Goal: Task Accomplishment & Management: Complete application form

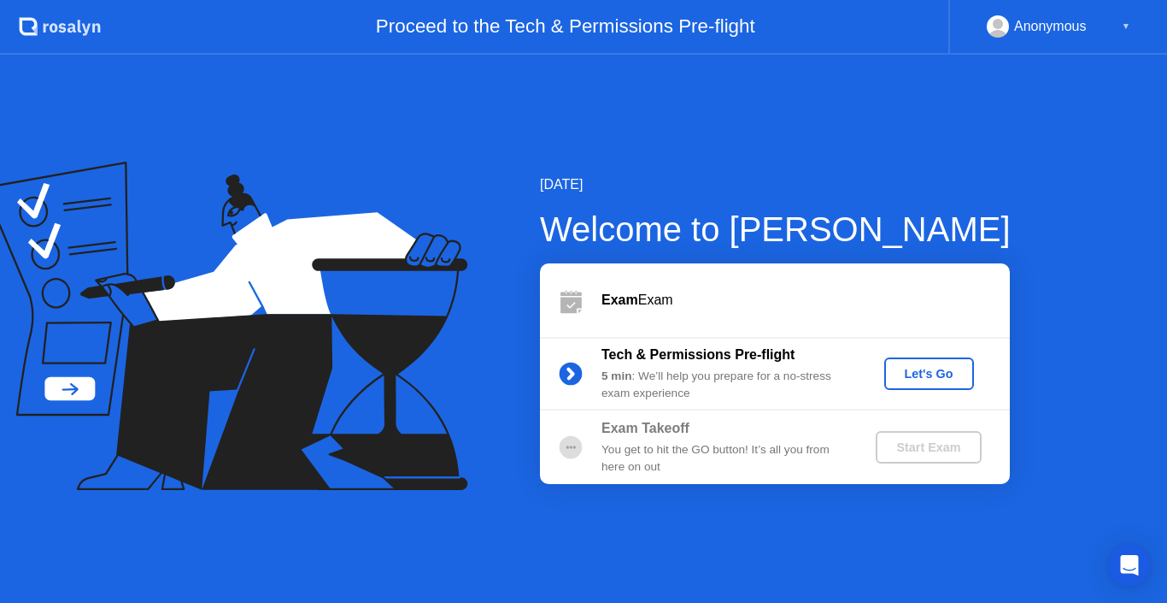
click at [913, 367] on div "Let's Go" at bounding box center [929, 374] width 76 height 14
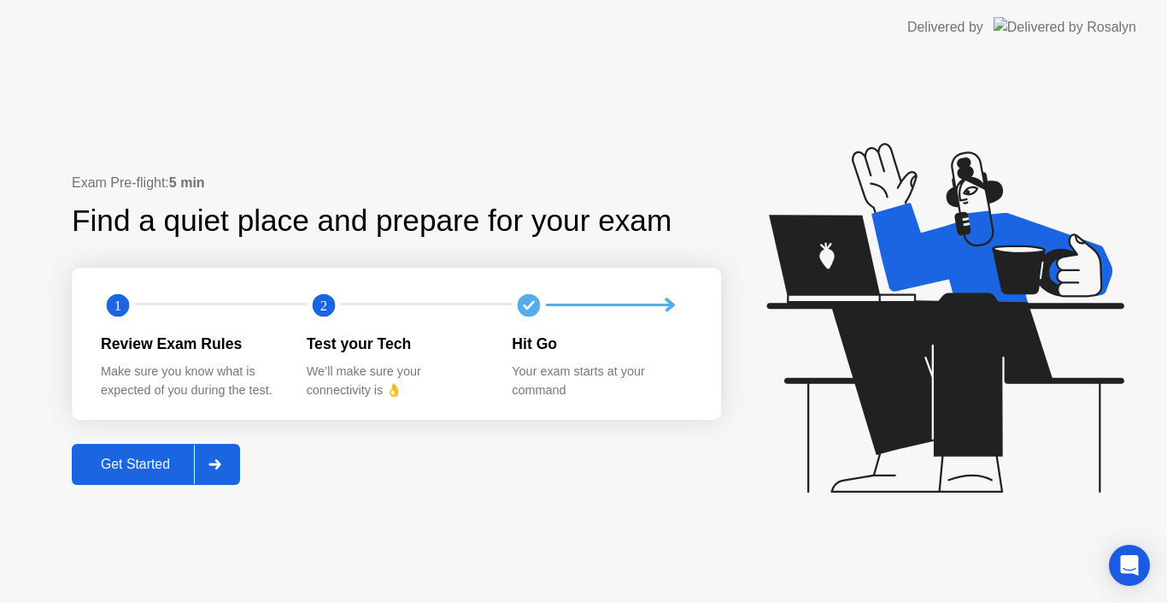
click at [144, 461] on div "Get Started" at bounding box center [135, 463] width 117 height 15
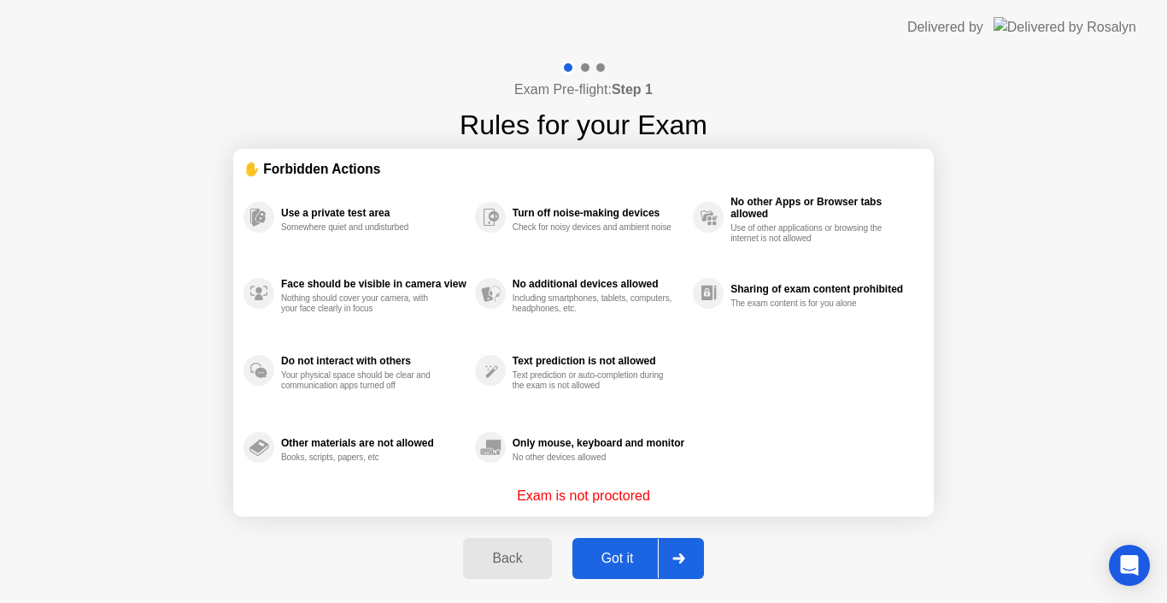
click at [644, 583] on div "Back Got it" at bounding box center [583, 558] width 261 height 79
click at [627, 560] on div "Got it" at bounding box center [618, 557] width 80 height 15
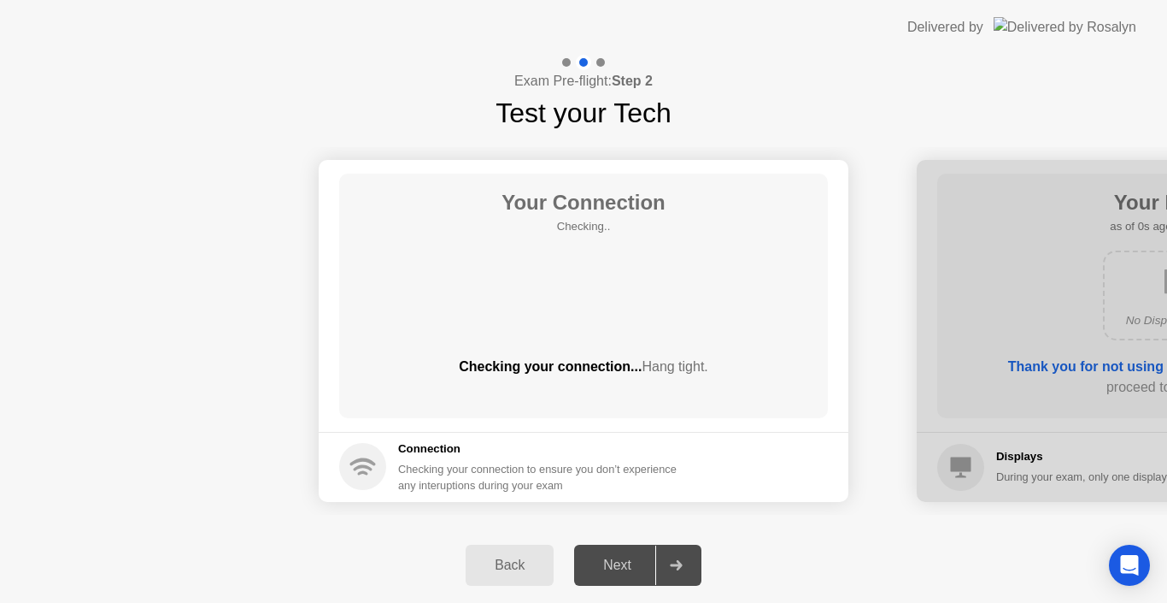
click at [627, 560] on div "Next" at bounding box center [617, 564] width 76 height 15
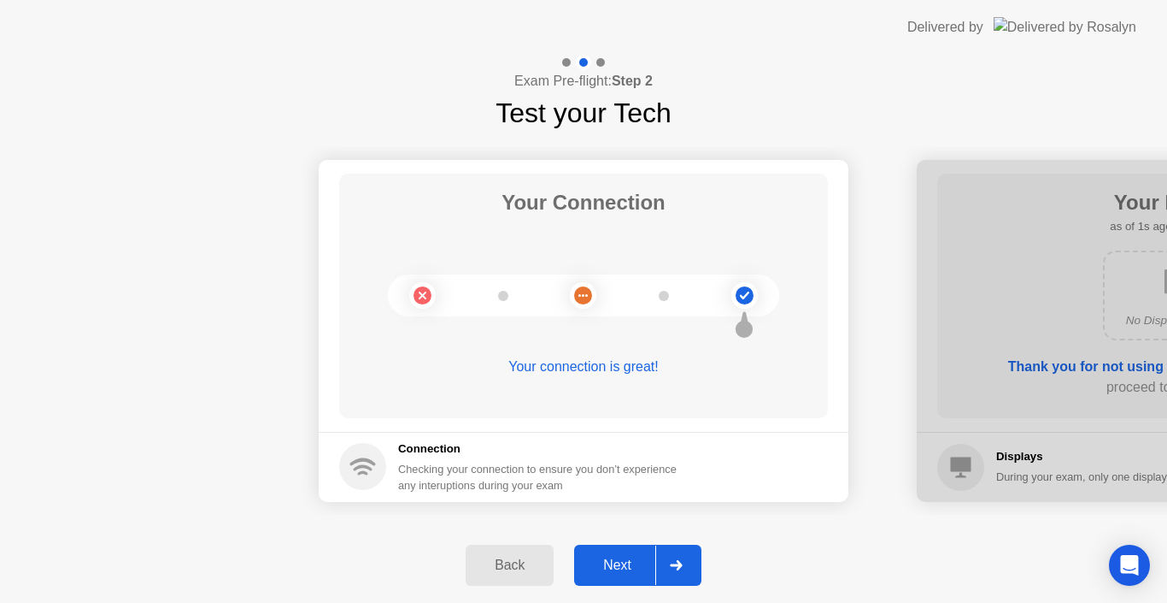
click at [627, 560] on div "Next" at bounding box center [617, 564] width 76 height 15
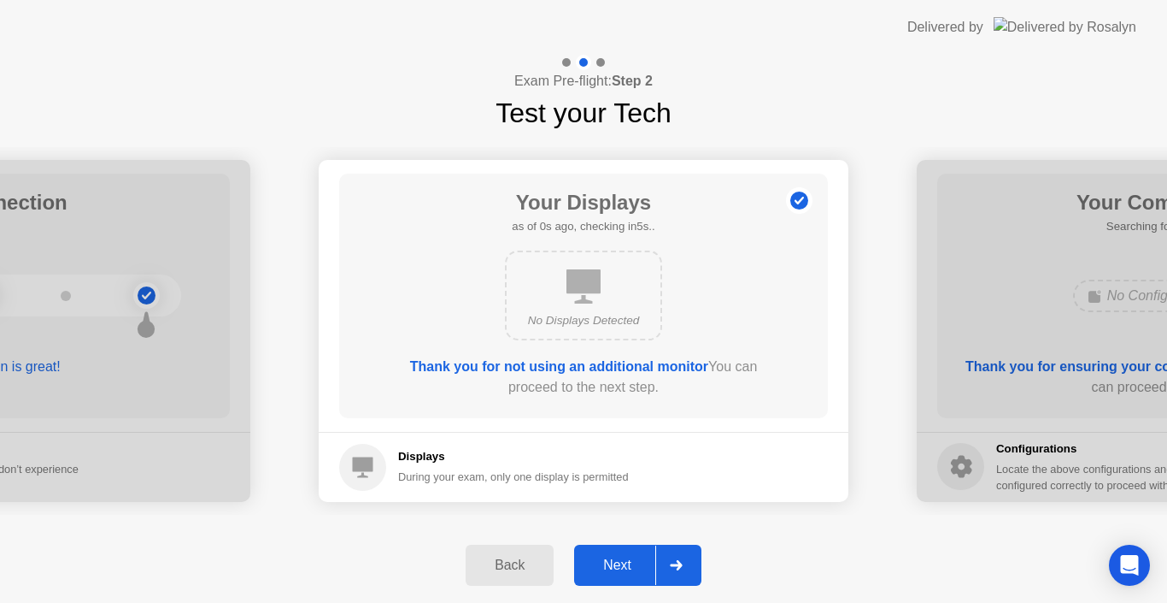
click at [627, 560] on div "Next" at bounding box center [617, 564] width 76 height 15
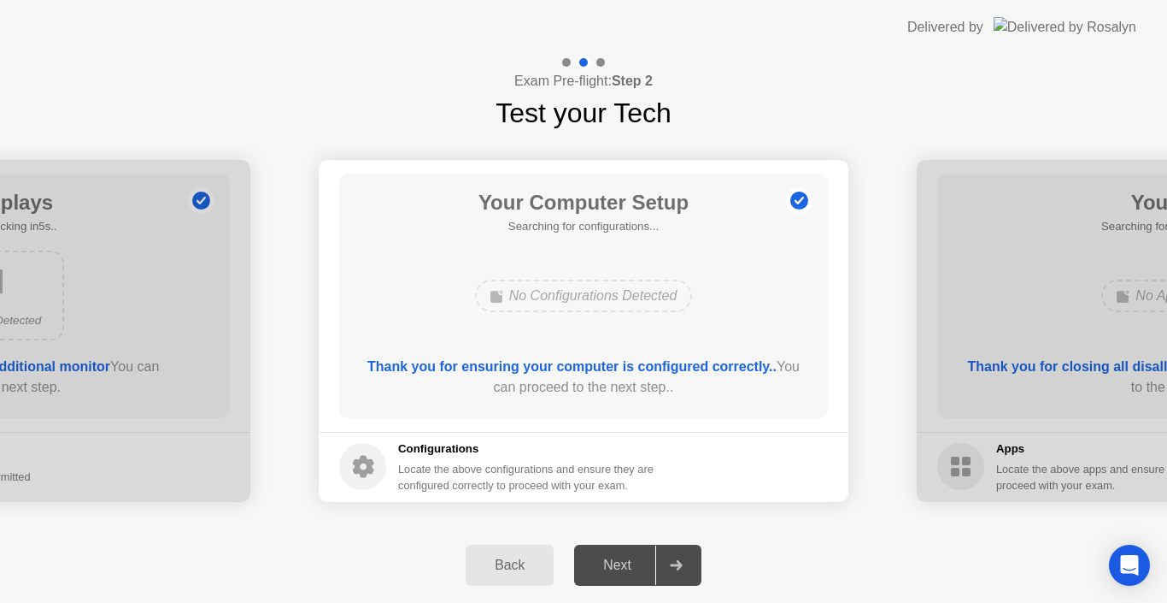
click at [627, 560] on div "Next" at bounding box center [617, 564] width 76 height 15
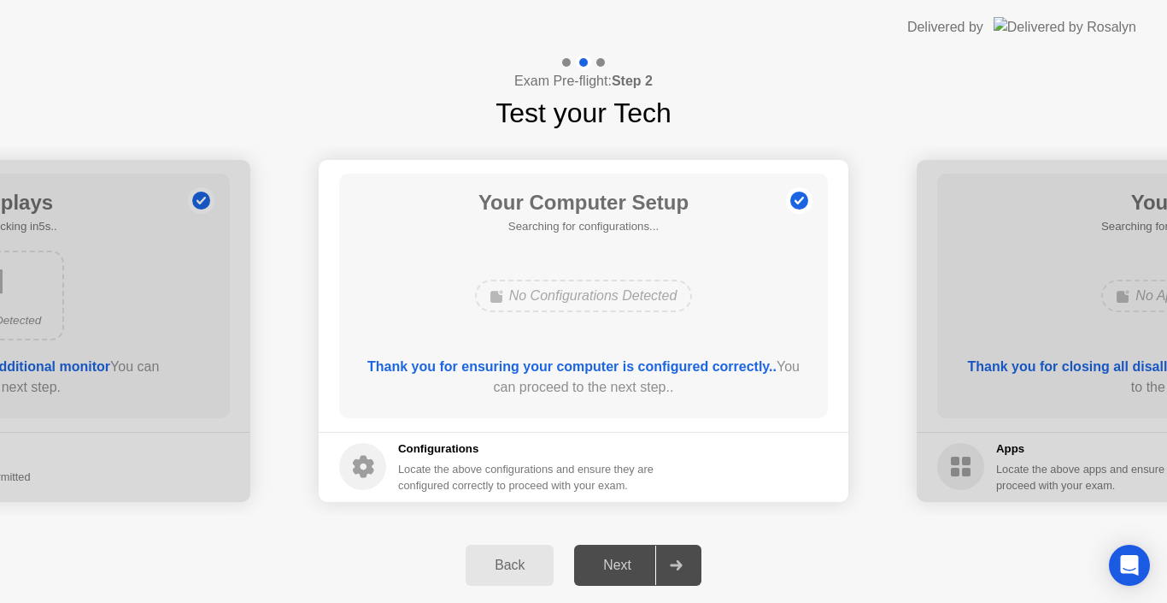
click at [627, 560] on div "Next" at bounding box center [617, 564] width 76 height 15
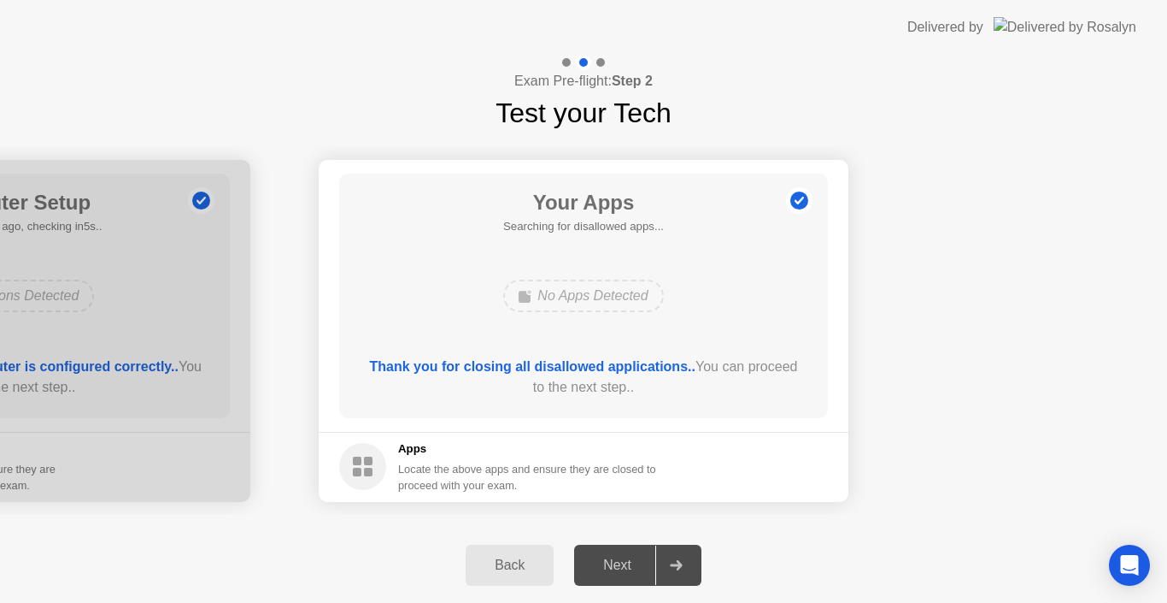
click at [627, 560] on div "Next" at bounding box center [617, 564] width 76 height 15
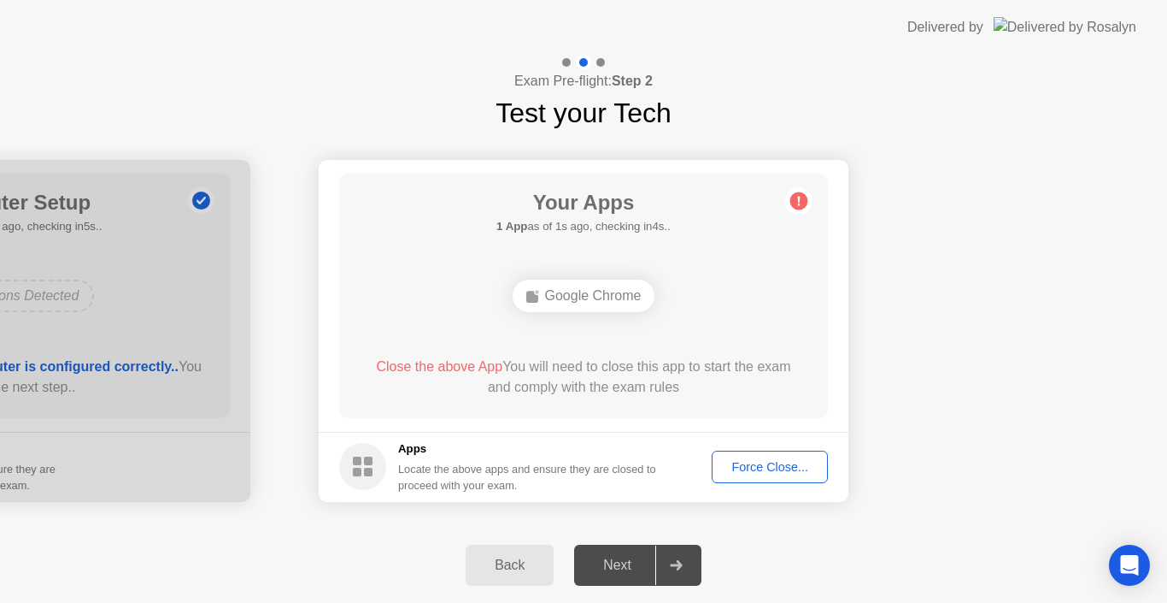
click at [627, 560] on div "Next" at bounding box center [617, 564] width 76 height 15
click at [761, 467] on div "Force Close..." at bounding box center [770, 467] width 104 height 14
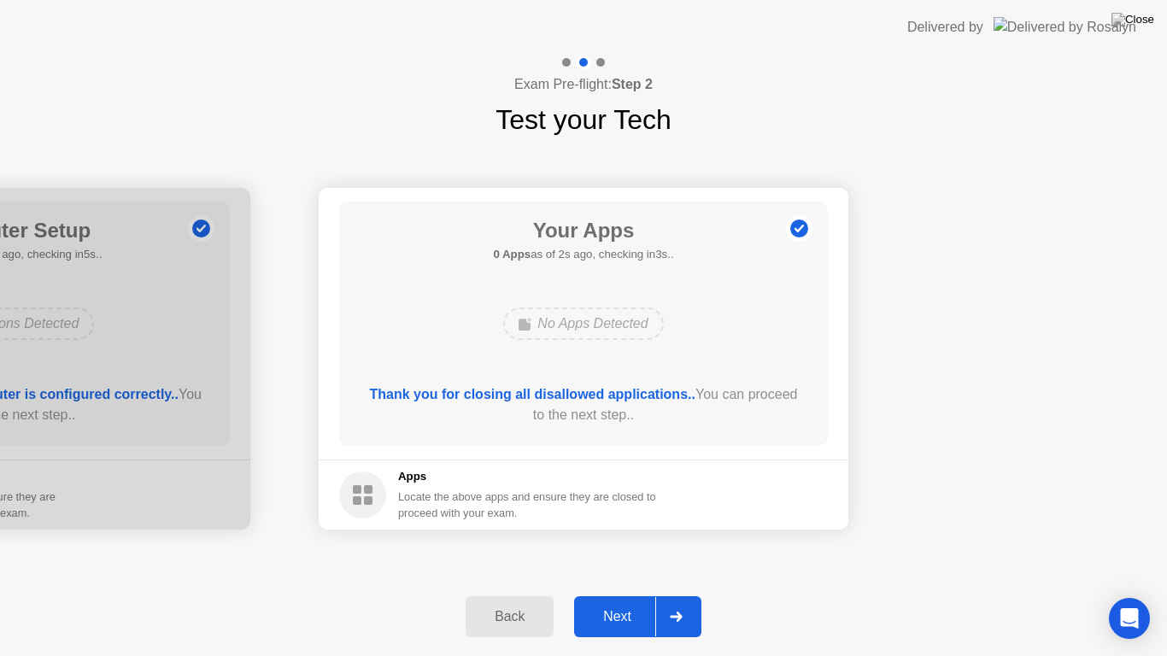
click at [608, 602] on button "Next" at bounding box center [637, 617] width 127 height 41
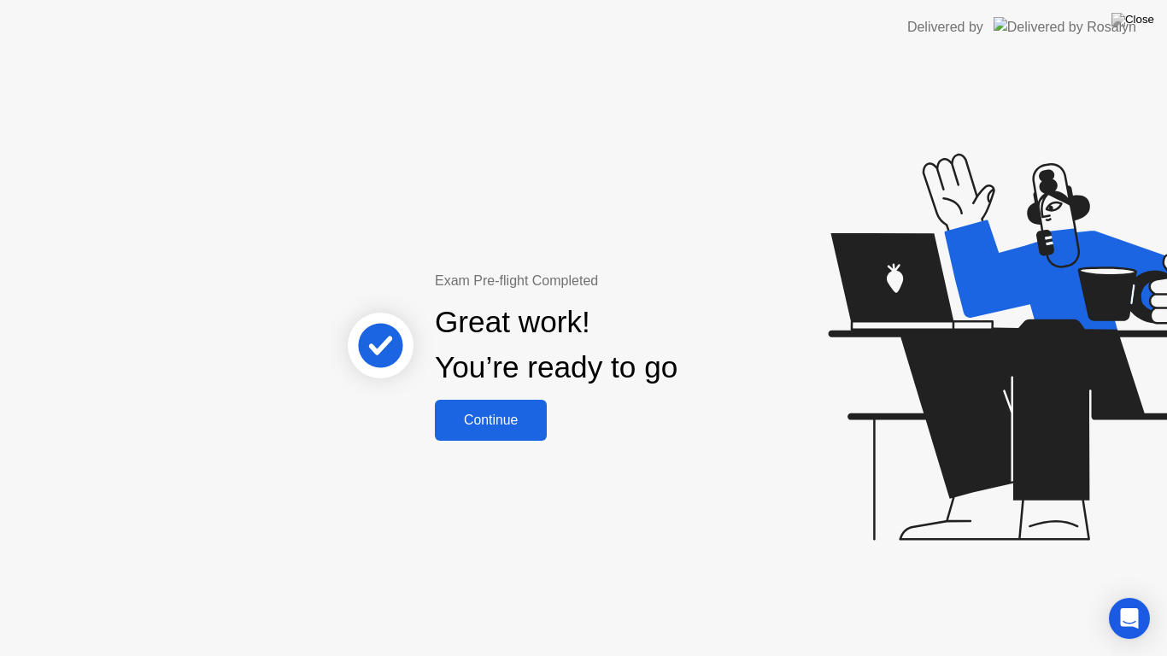
click at [490, 407] on button "Continue" at bounding box center [491, 420] width 112 height 41
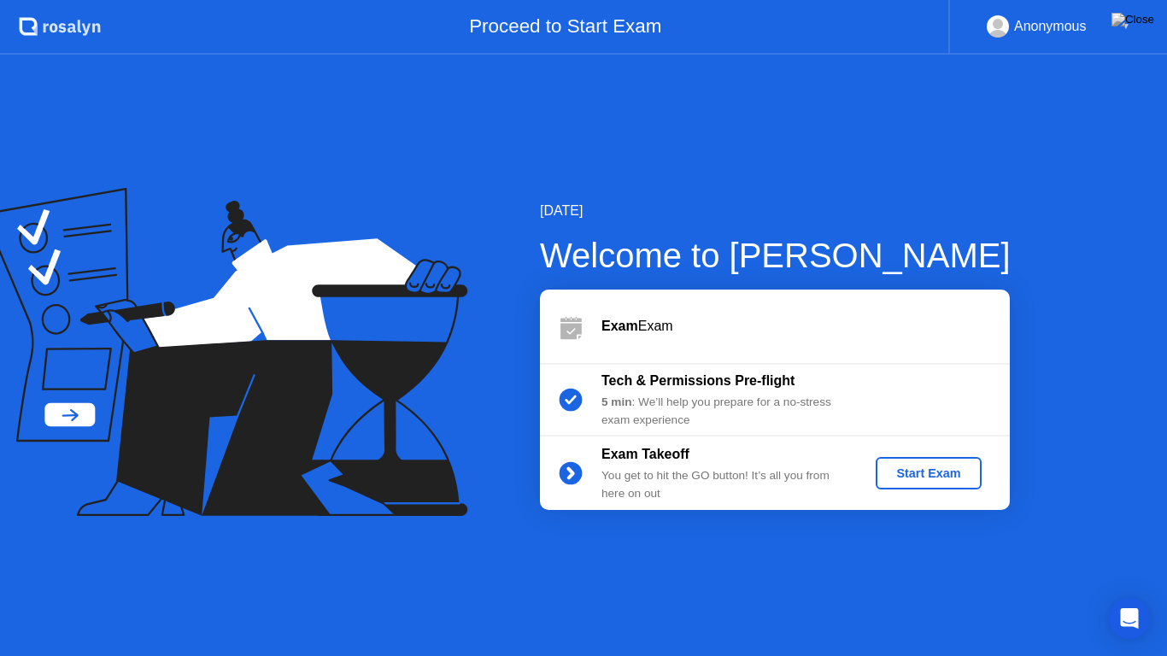
click at [973, 484] on button "Start Exam" at bounding box center [928, 473] width 105 height 32
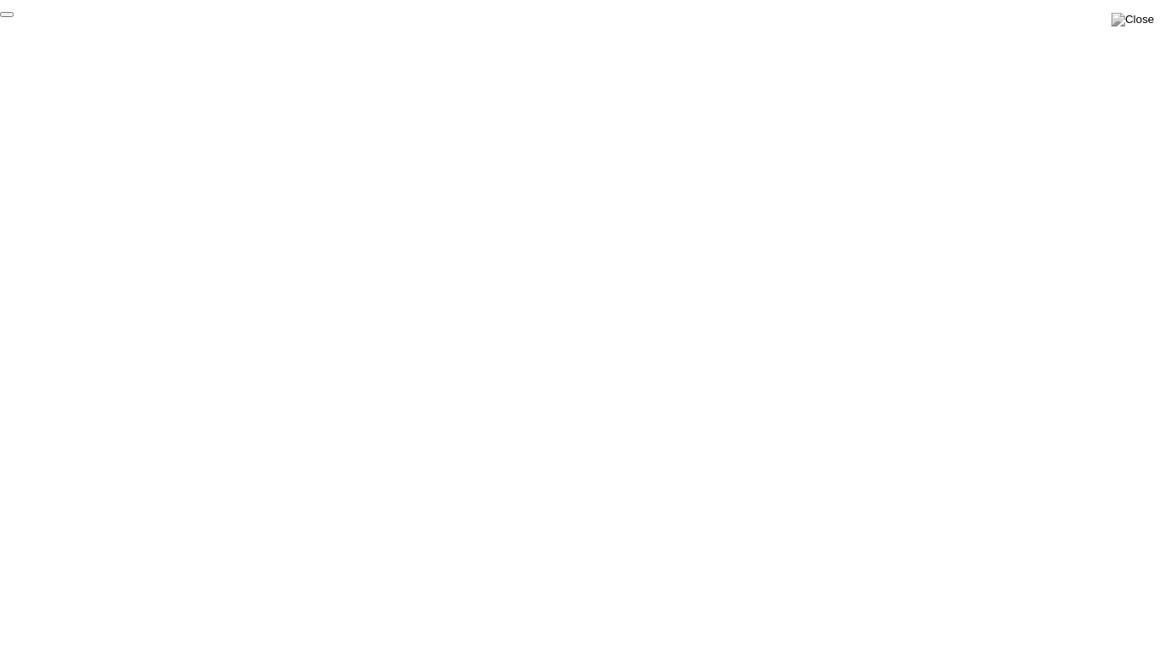
click div "End Proctoring Session"
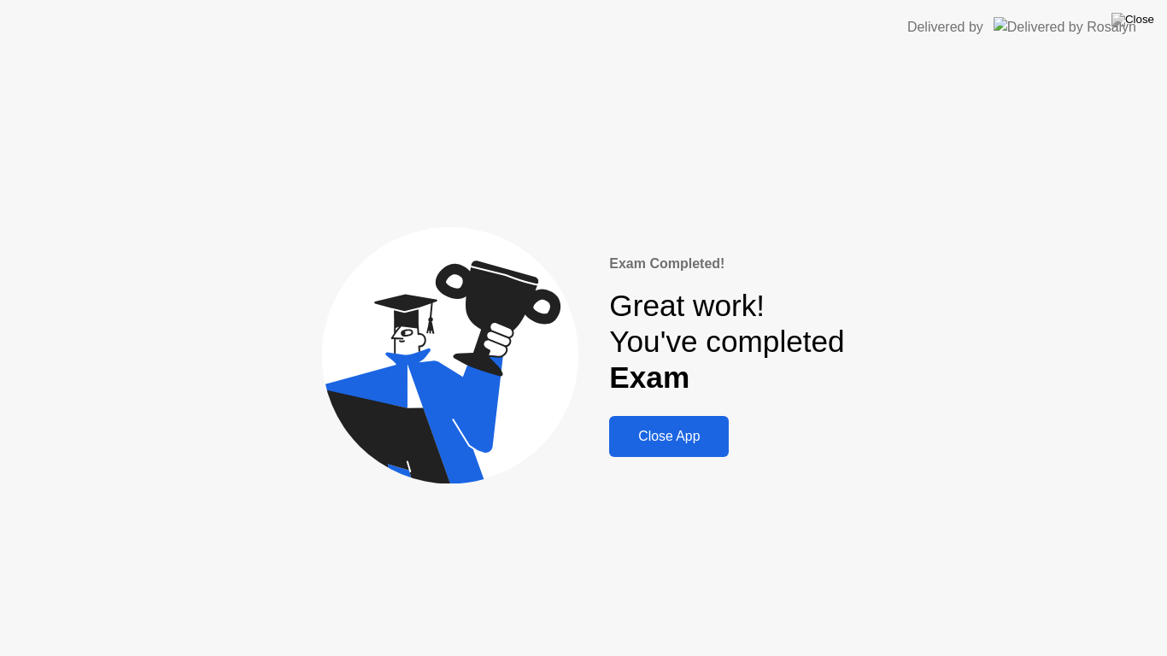
click at [707, 438] on div "Close App" at bounding box center [668, 436] width 109 height 15
